Goal: Task Accomplishment & Management: Use online tool/utility

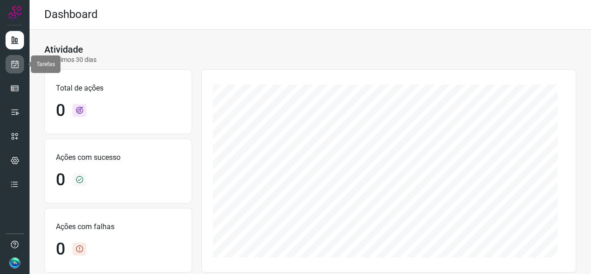
click at [20, 64] on link at bounding box center [15, 64] width 18 height 18
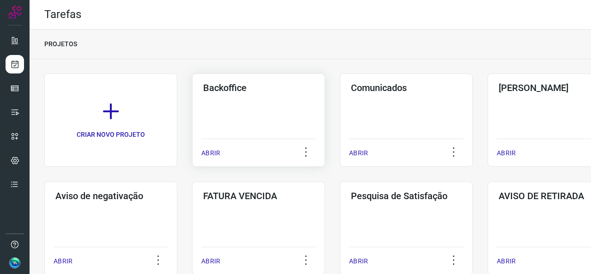
click at [259, 115] on div "Backoffice ABRIR" at bounding box center [258, 119] width 133 height 93
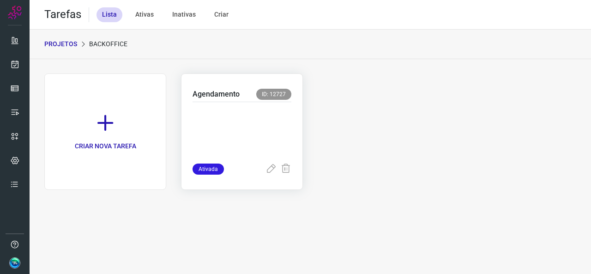
click at [187, 80] on div "Agendamento ID: 12727 Ativada" at bounding box center [242, 131] width 122 height 116
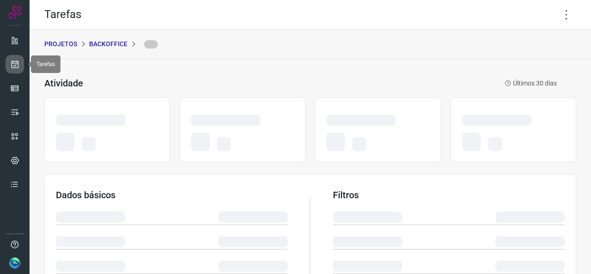
click at [11, 67] on icon at bounding box center [15, 64] width 10 height 9
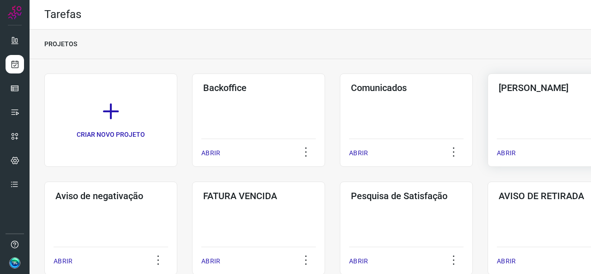
click at [525, 100] on div "Pós Serviço ABRIR" at bounding box center [554, 119] width 133 height 93
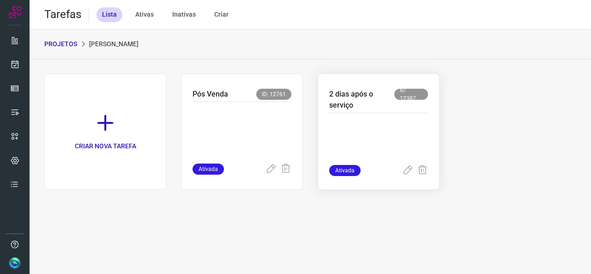
click at [400, 115] on div at bounding box center [378, 139] width 99 height 52
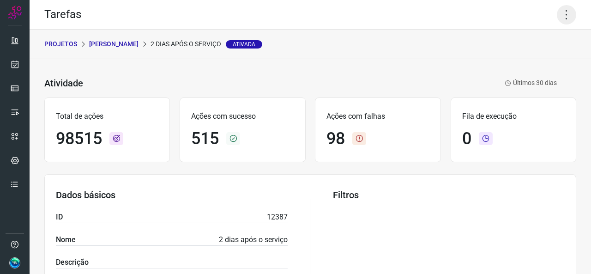
click at [557, 14] on icon at bounding box center [566, 14] width 19 height 19
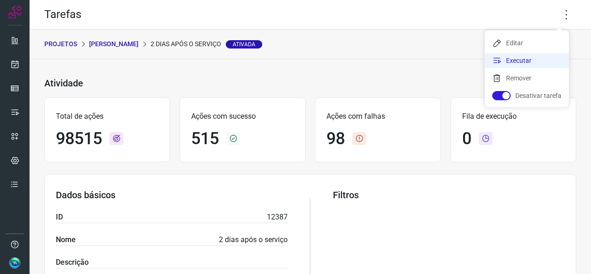
click at [516, 55] on li "Executar" at bounding box center [527, 60] width 84 height 15
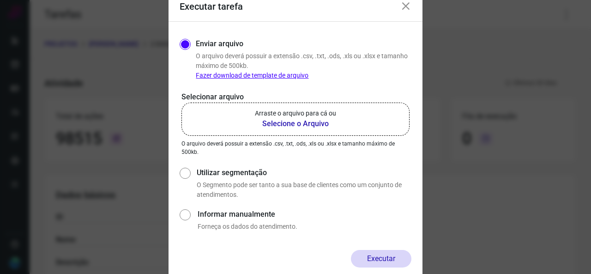
click at [294, 116] on p "Arraste o arquivo para cá ou" at bounding box center [295, 114] width 81 height 10
click at [283, 124] on b "Selecione o Arquivo" at bounding box center [295, 123] width 81 height 11
click at [0, 0] on input "Arraste o arquivo para cá ou Selecione o Arquivo" at bounding box center [0, 0] width 0 height 0
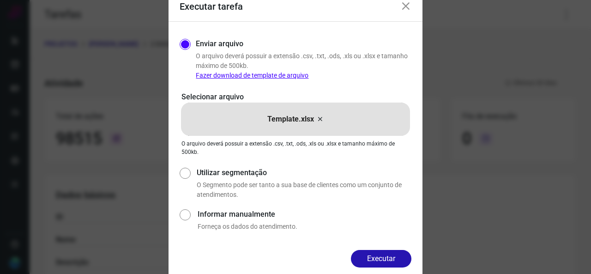
click at [404, 261] on button "Executar" at bounding box center [381, 259] width 60 height 18
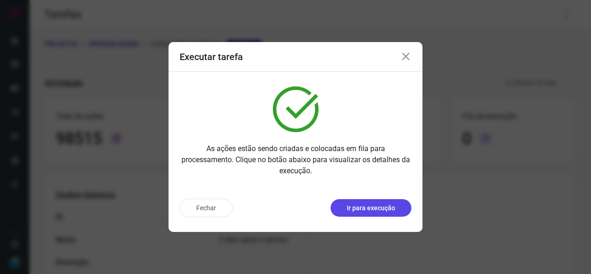
click at [370, 208] on p "Ir para execução" at bounding box center [371, 208] width 48 height 10
